Goal: Information Seeking & Learning: Learn about a topic

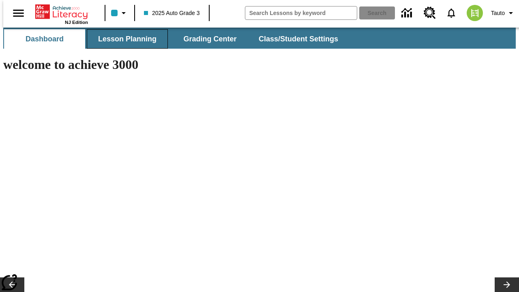
click at [124, 39] on span "Lesson Planning" at bounding box center [127, 38] width 58 height 9
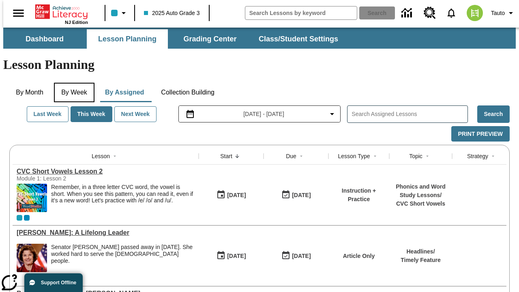
click at [73, 83] on button "By Week" at bounding box center [74, 92] width 41 height 19
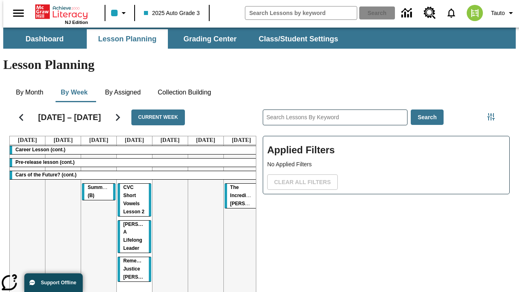
scroll to position [0, 3]
click at [238, 202] on tr "Career Lesson (cont.) Pre-release lesson (cont.) Cars of the Future? (cont.) Su…" at bounding box center [135, 232] width 250 height 175
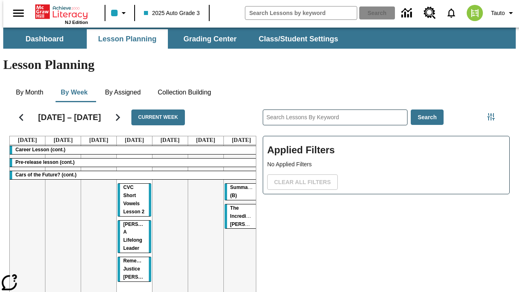
click at [239, 185] on span "Summarizing (B)" at bounding box center [245, 192] width 30 height 14
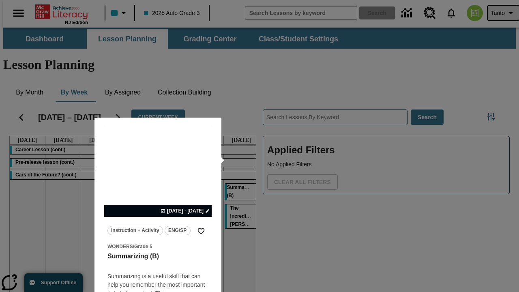
click at [500, 13] on span "Tauto" at bounding box center [498, 13] width 14 height 9
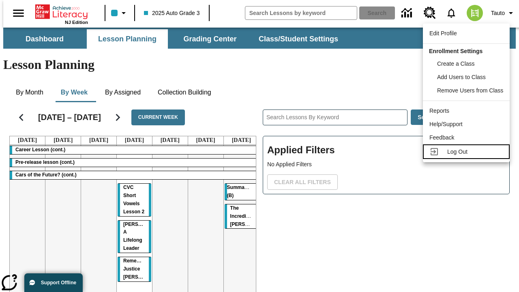
click at [468, 152] on span "Log Out" at bounding box center [458, 152] width 20 height 6
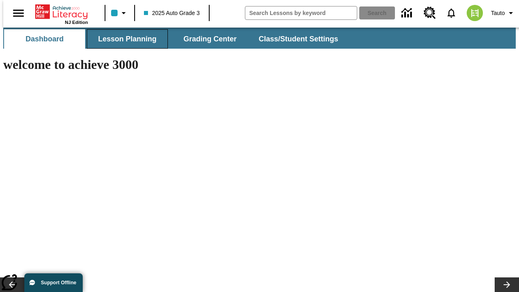
click at [124, 39] on span "Lesson Planning" at bounding box center [127, 38] width 58 height 9
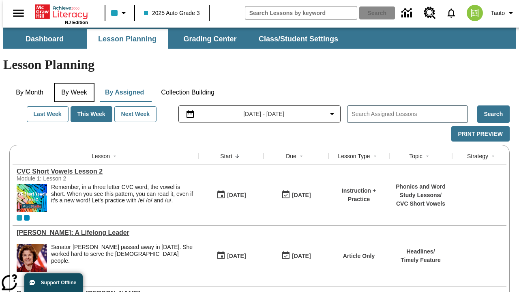
click at [73, 83] on button "By Week" at bounding box center [74, 92] width 41 height 19
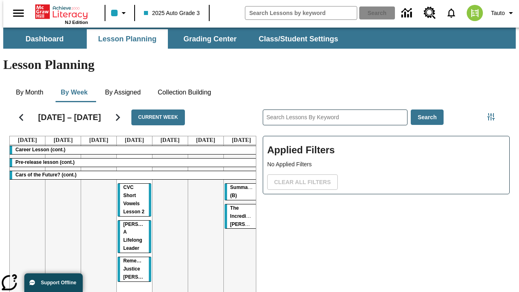
scroll to position [0, 3]
click at [95, 202] on tr "Career Lesson (cont.) Pre-release lesson (cont.) Cars of the Future? (cont.) CV…" at bounding box center [135, 232] width 250 height 175
